Goal: Browse casually: Explore the website without a specific task or goal

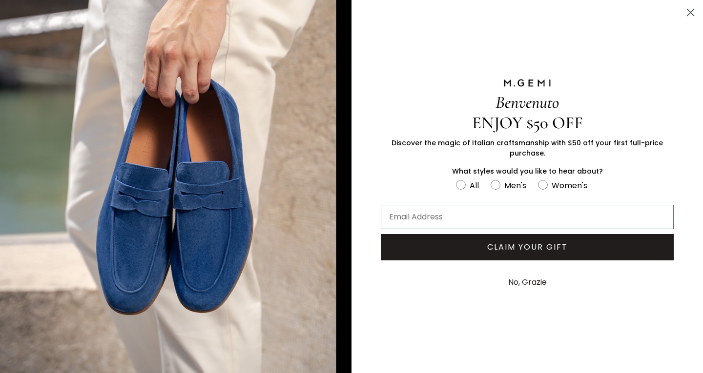
scroll to position [128, 0]
click at [25, 150] on img "FULLSCREEN Form" at bounding box center [175, 186] width 351 height 373
click at [223, 24] on link at bounding box center [351, 186] width 703 height 373
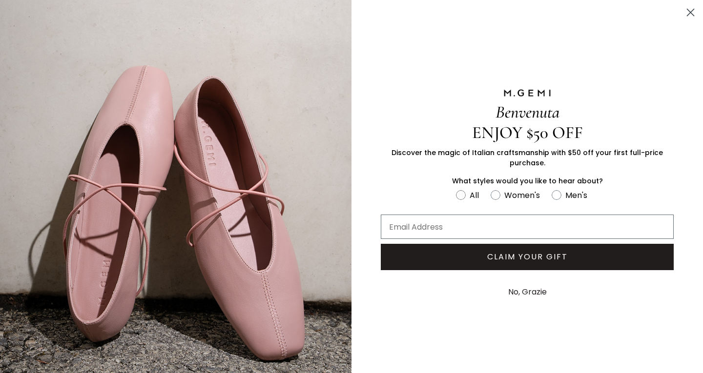
scroll to position [188, 0]
click at [539, 84] on div "FULLSCREEN Form" at bounding box center [526, 93] width 107 height 19
